Goal: Find specific page/section: Find specific page/section

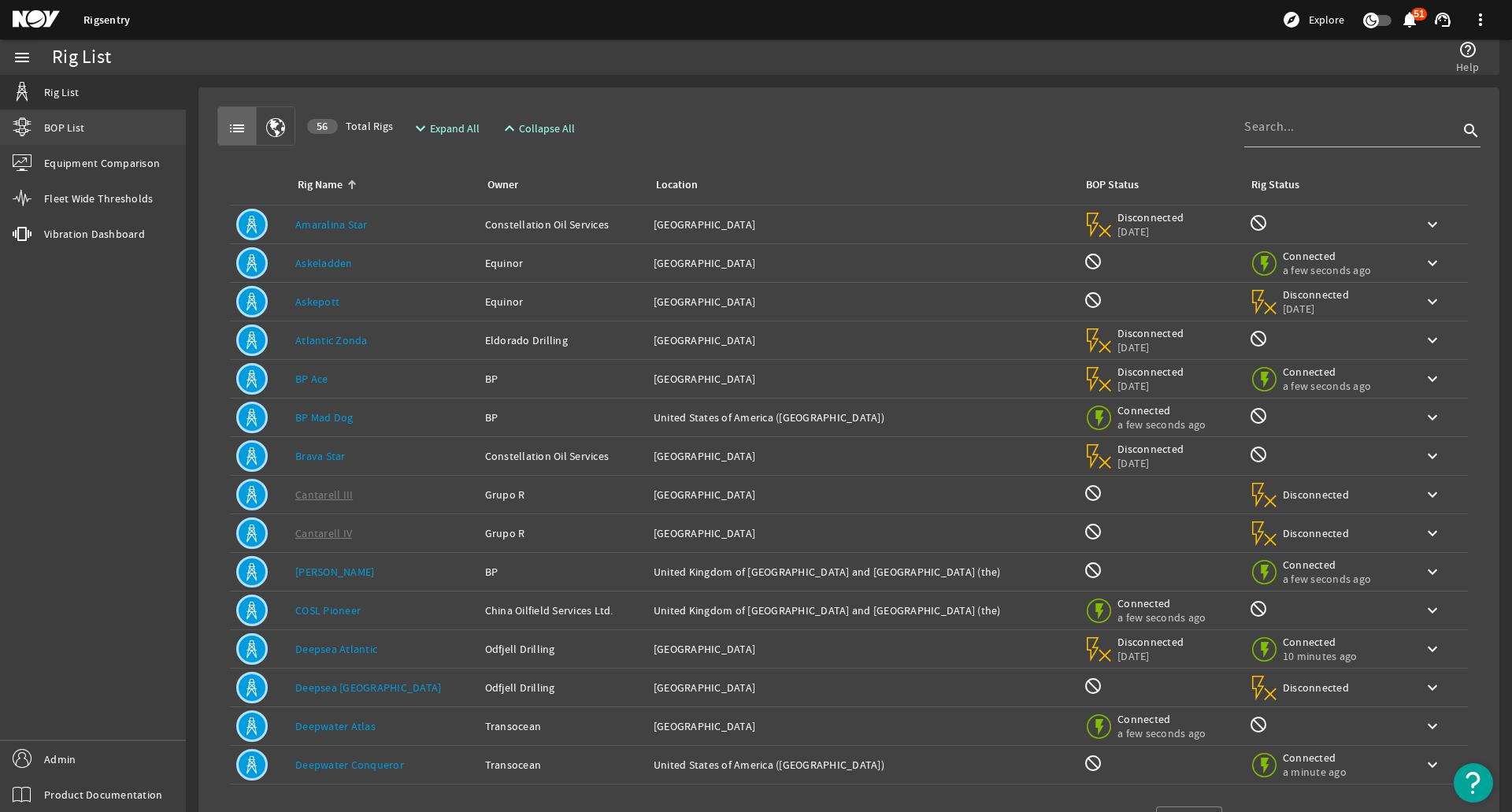
click at [145, 134] on link "BOP List" at bounding box center [93, 128] width 186 height 35
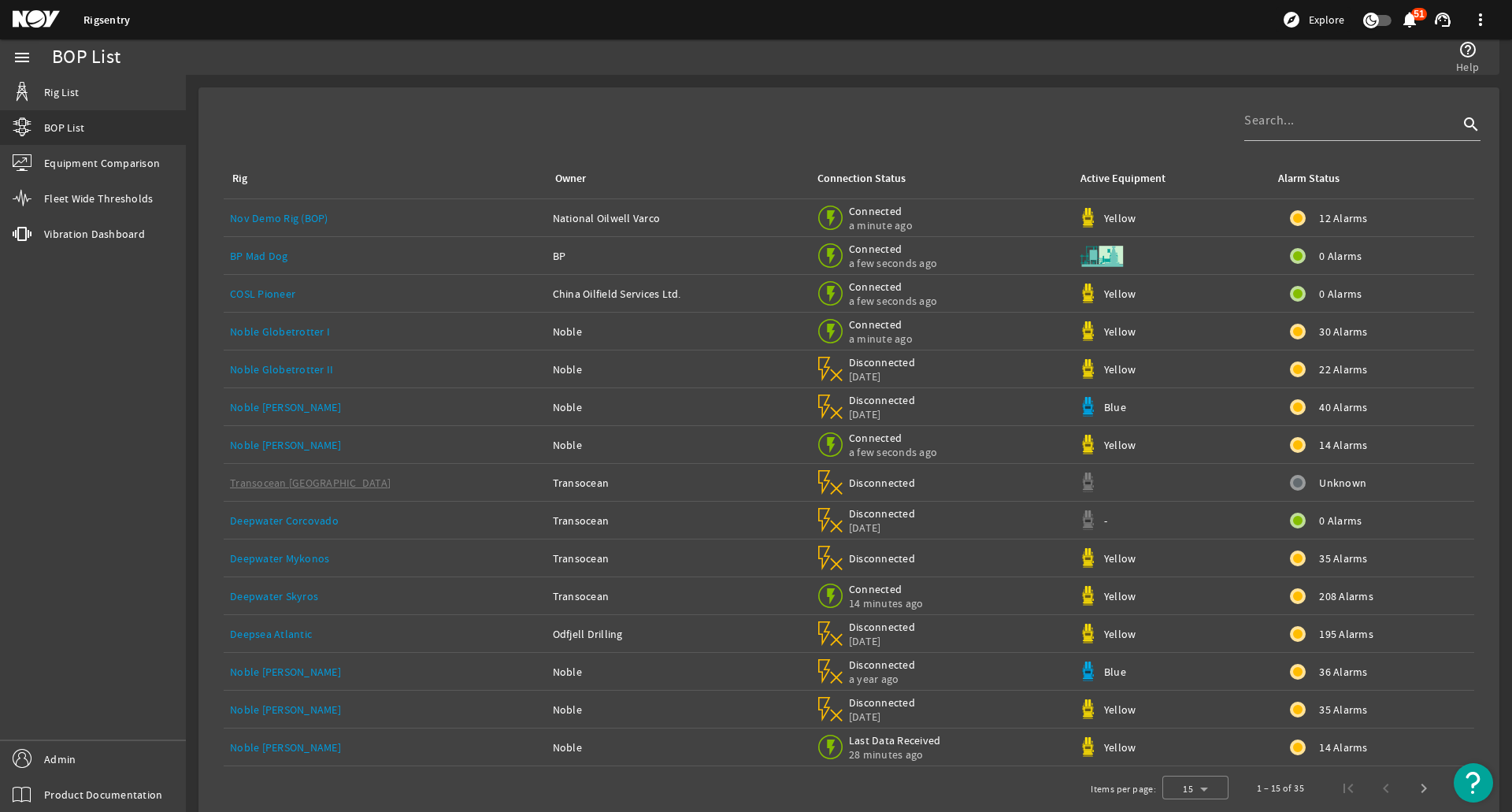
click at [684, 129] on div "Rig Owner Connection Status Active Equipment Alarm Status Nov Demo Rig (BOP) Na…" at bounding box center [849, 433] width 1276 height 666
click at [714, 121] on div "Rig Owner Connection Status Active Equipment Alarm Status Nov Demo Rig (BOP) Na…" at bounding box center [849, 433] width 1276 height 666
click at [753, 115] on div "Rig Owner Connection Status Active Equipment Alarm Status Nov Demo Rig (BOP) Na…" at bounding box center [849, 433] width 1276 height 666
click at [748, 103] on div "Rig Owner Connection Status Active Equipment Alarm Status Nov Demo Rig (BOP) Na…" at bounding box center [849, 433] width 1276 height 666
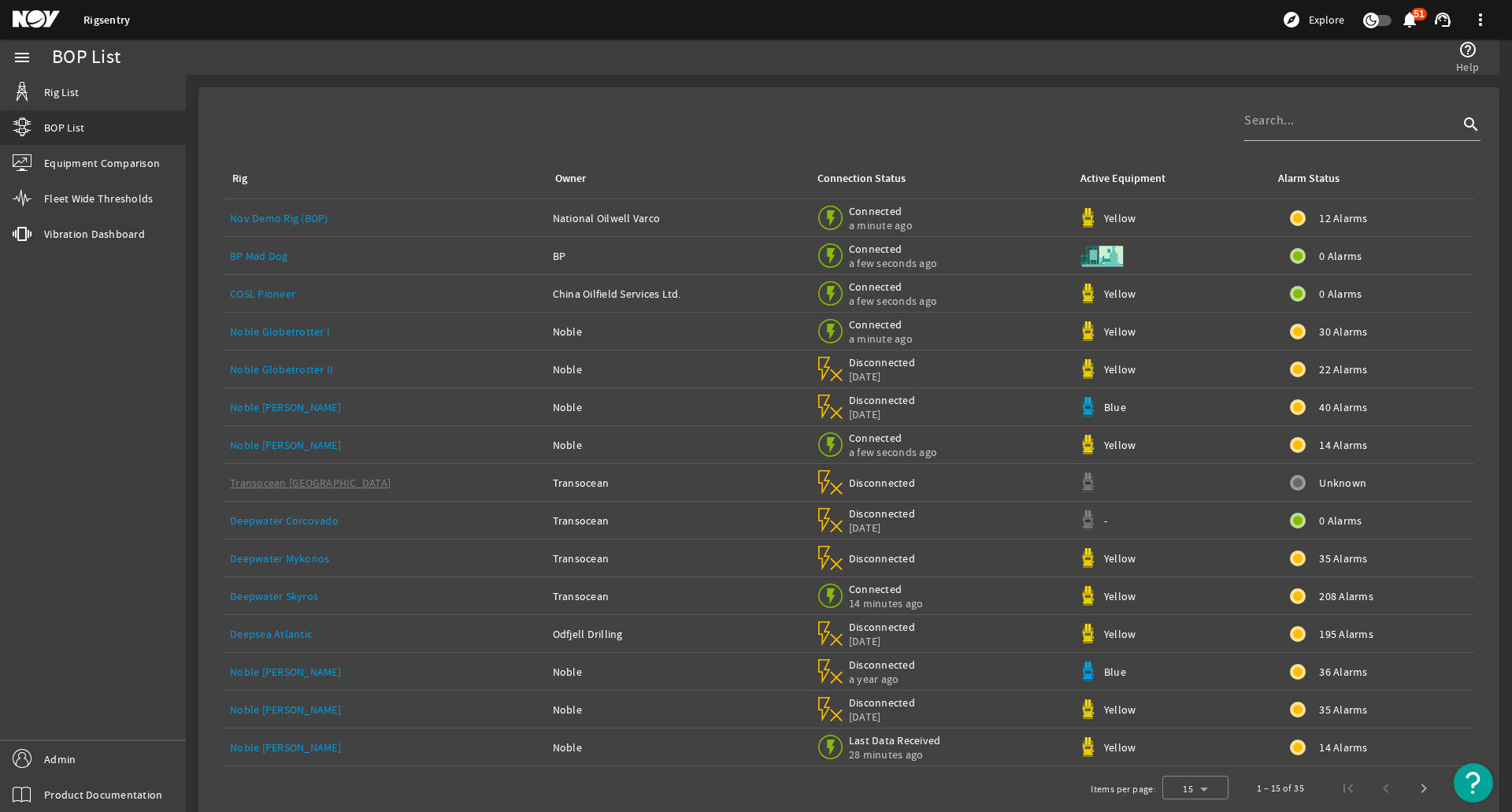
click at [772, 114] on div "Rig Owner Connection Status Active Equipment Alarm Status Nov Demo Rig (BOP) Na…" at bounding box center [849, 433] width 1276 height 666
click at [1270, 121] on input at bounding box center [1352, 121] width 214 height 19
click at [1064, 125] on div "Rig Owner Connection Status Active Equipment Alarm Status Nov Demo Rig (BOP) Na…" at bounding box center [849, 433] width 1276 height 666
